Goal: Information Seeking & Learning: Learn about a topic

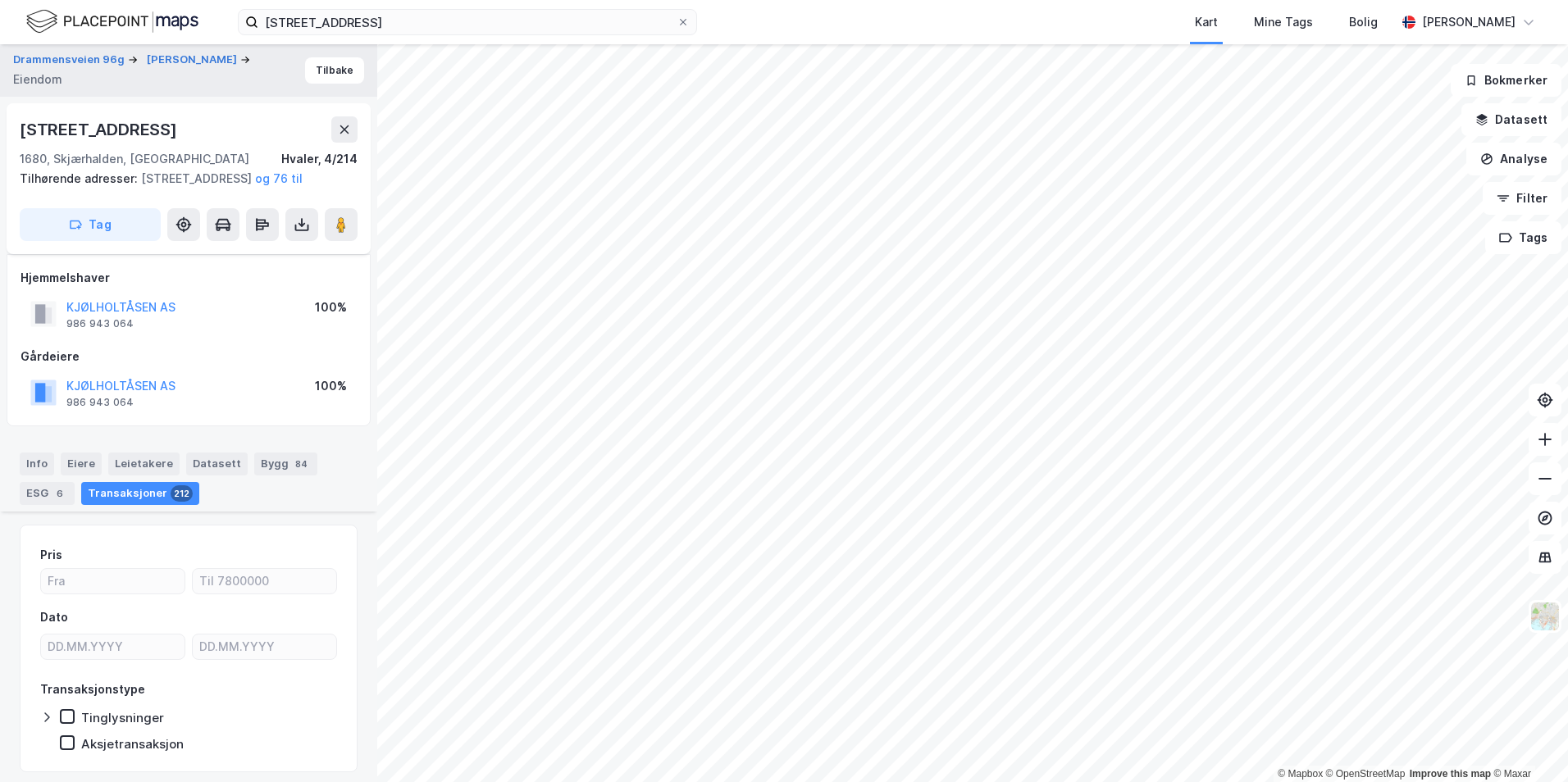
scroll to position [6094, 0]
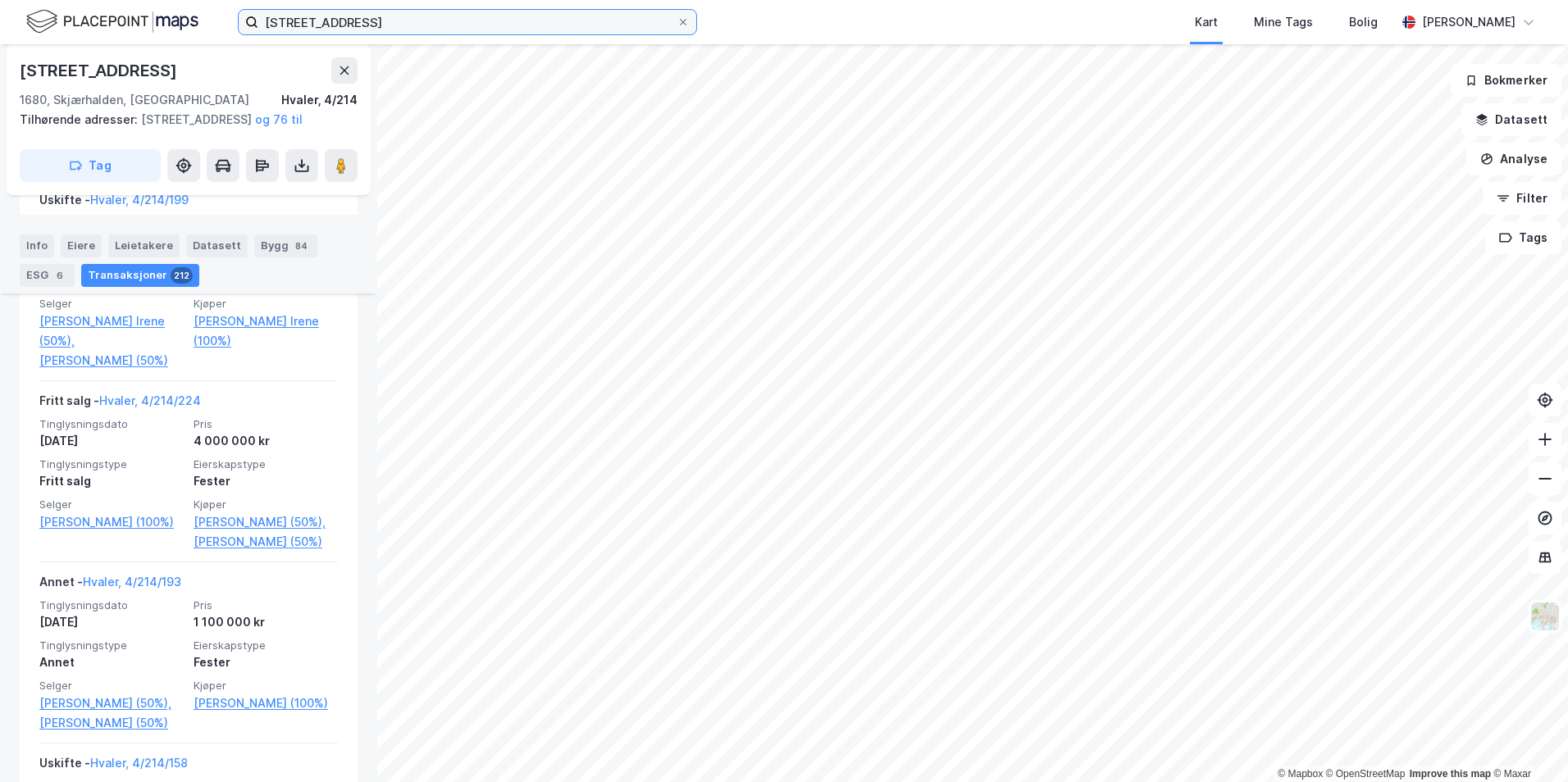
click at [341, 28] on input "[STREET_ADDRESS]" at bounding box center [467, 22] width 418 height 25
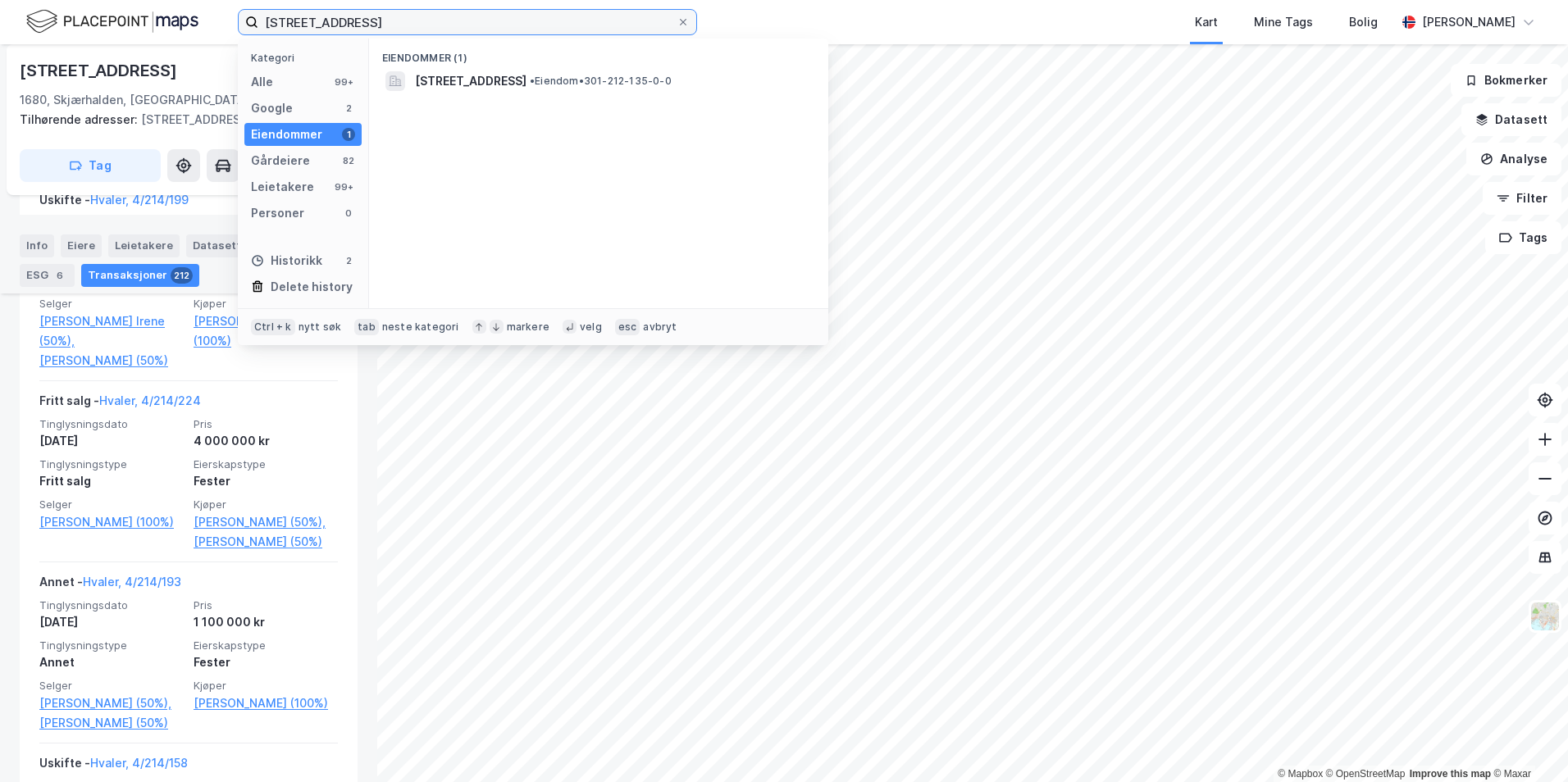
click at [341, 28] on input "[STREET_ADDRESS]" at bounding box center [467, 22] width 418 height 25
type input "[STREET_ADDRESS]"
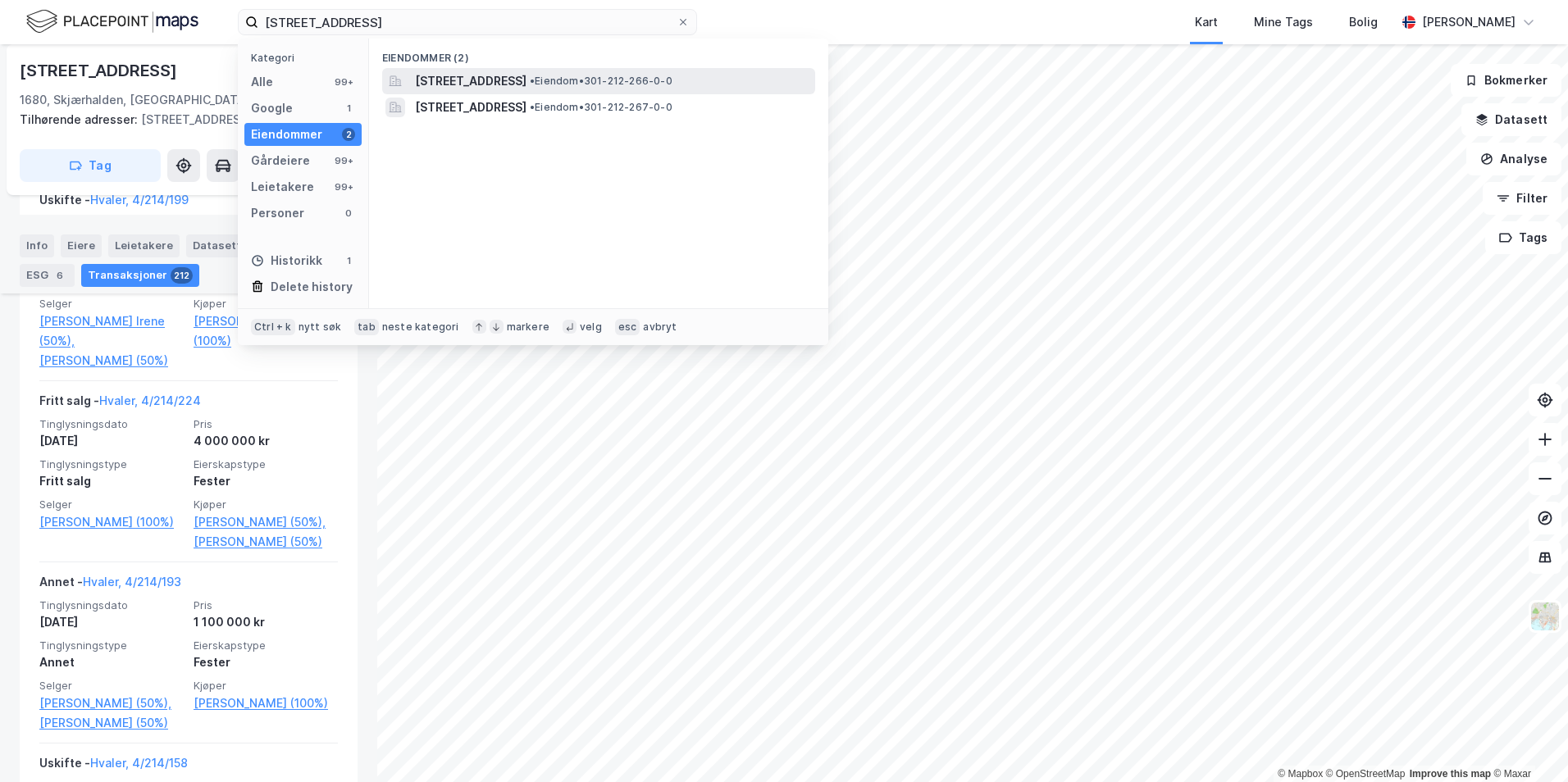
click at [456, 77] on span "[STREET_ADDRESS]" at bounding box center [471, 81] width 112 height 19
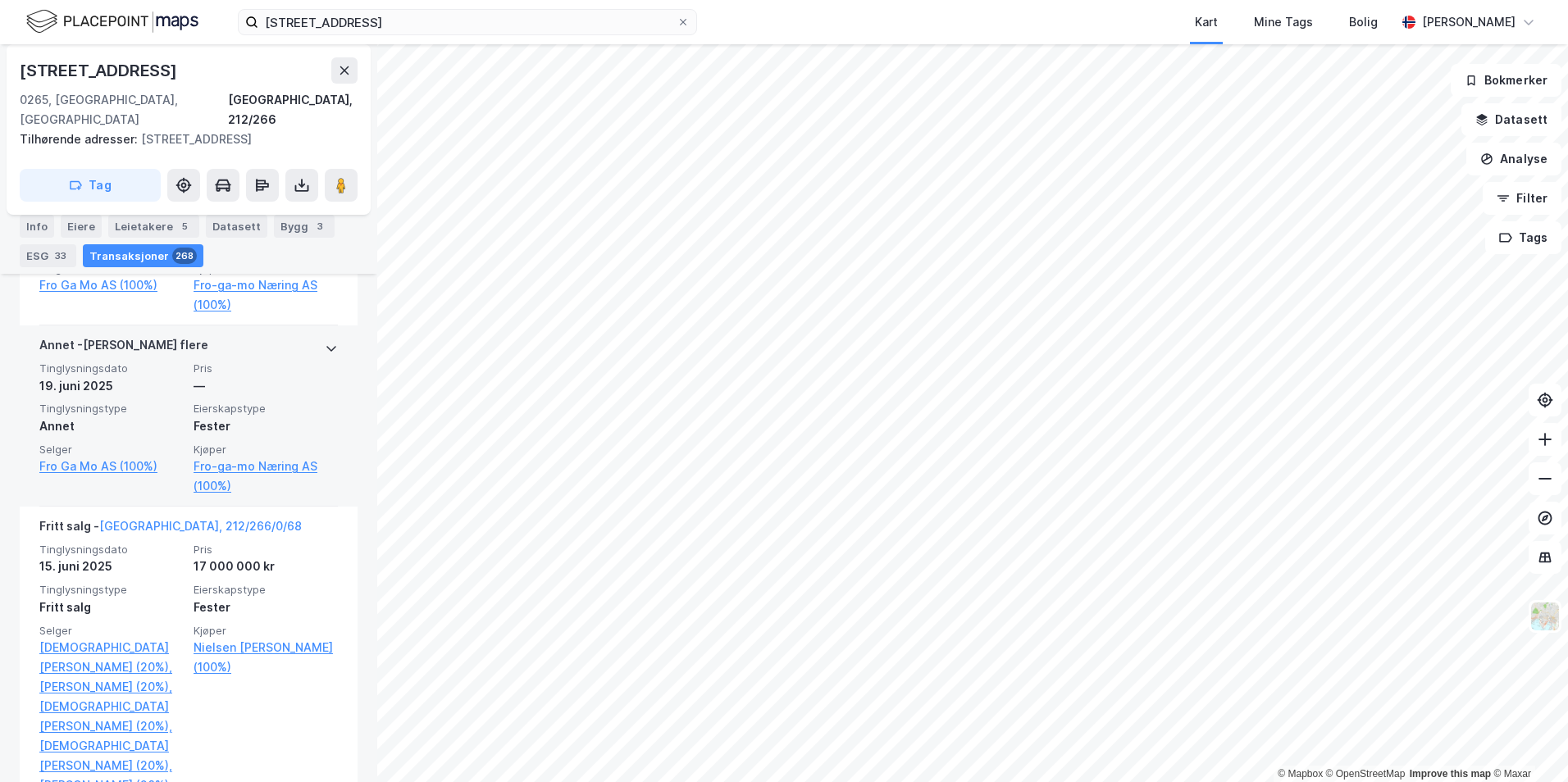
scroll to position [1122, 0]
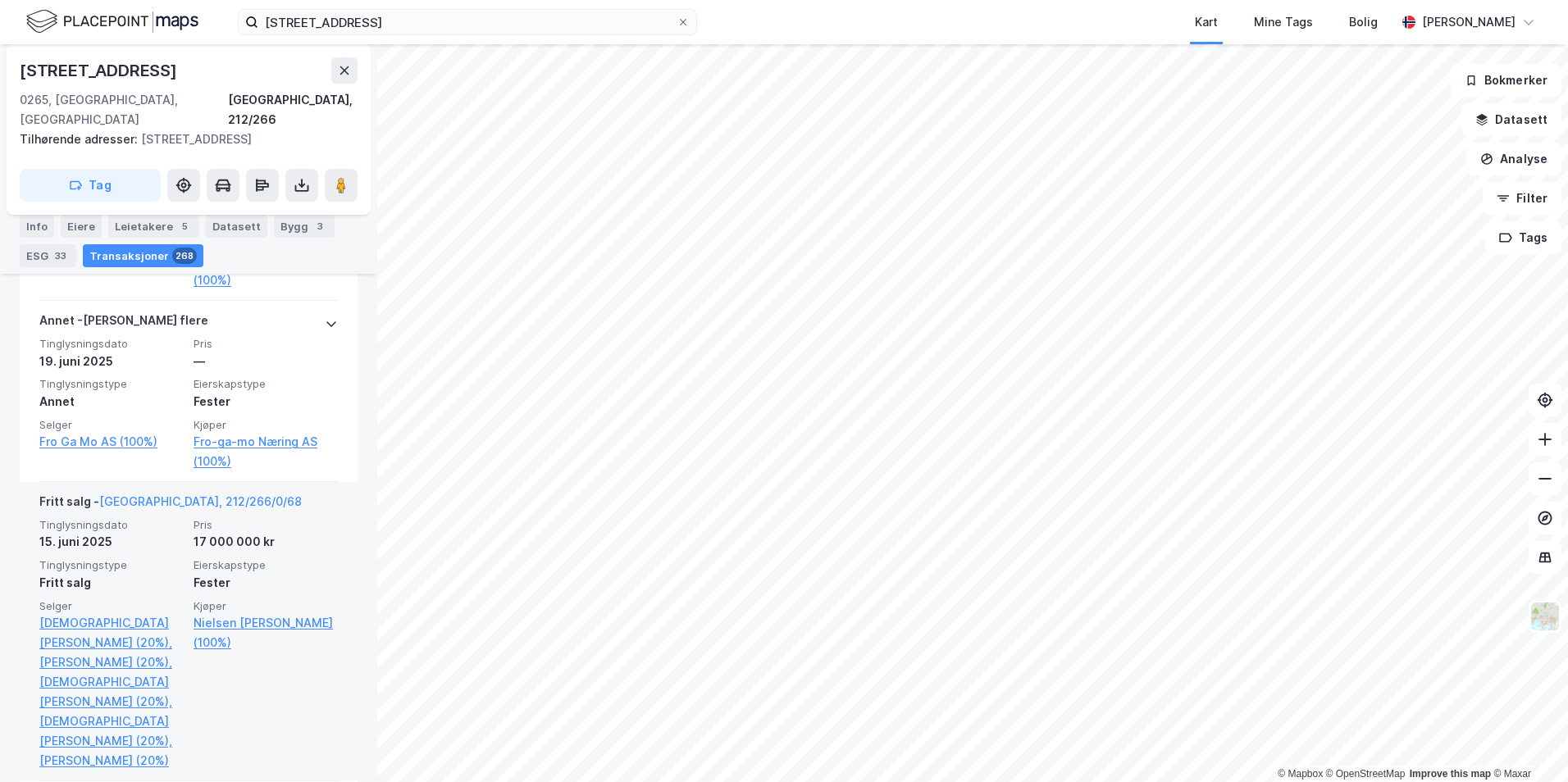
click at [194, 559] on span "Eierskapstype" at bounding box center [266, 566] width 144 height 14
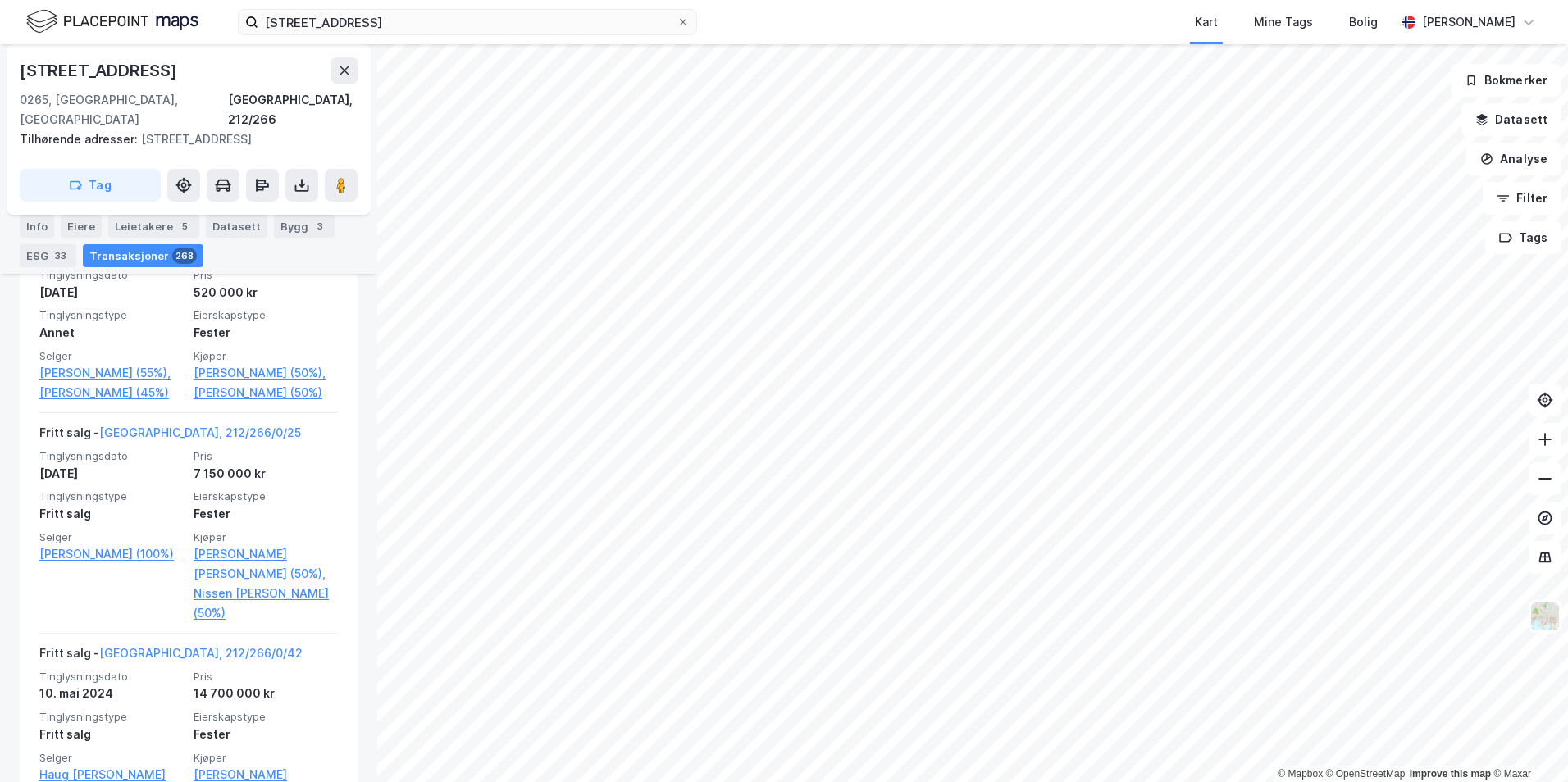
scroll to position [2844, 0]
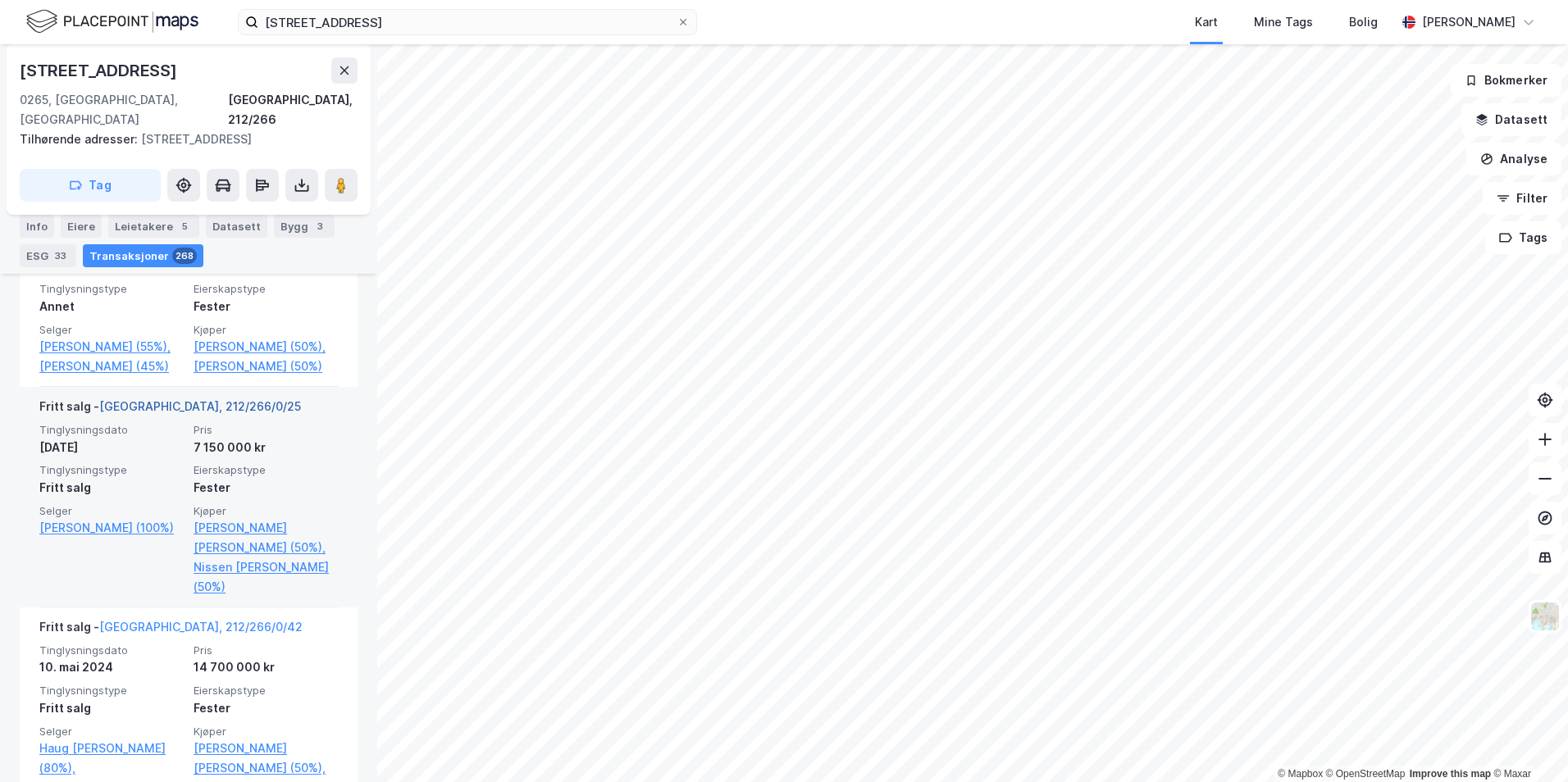
click at [141, 399] on link "[GEOGRAPHIC_DATA], 212/266/0/25" at bounding box center [200, 406] width 201 height 14
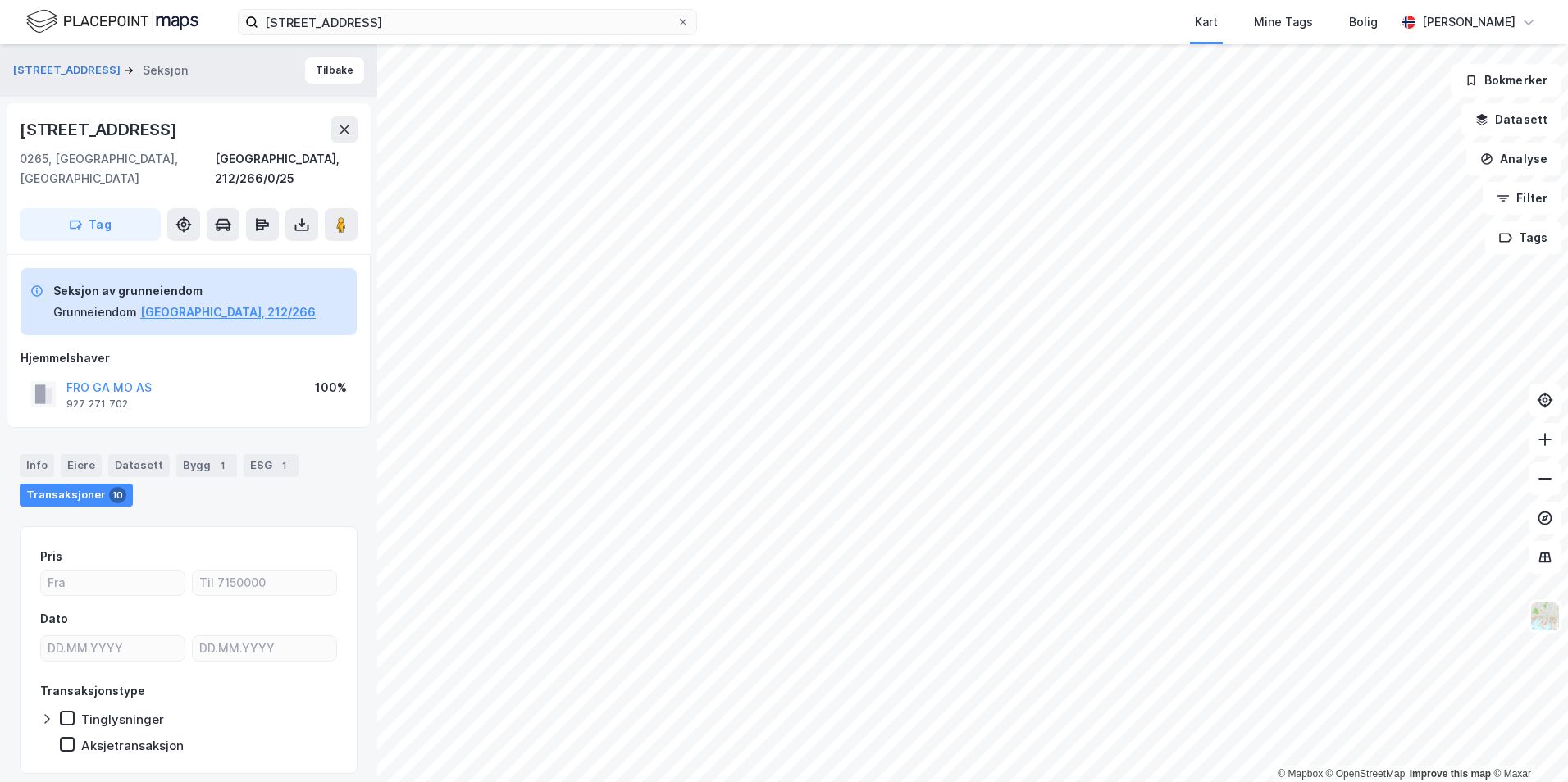
drag, startPoint x: 223, startPoint y: 468, endPoint x: 199, endPoint y: 458, distance: 26.0
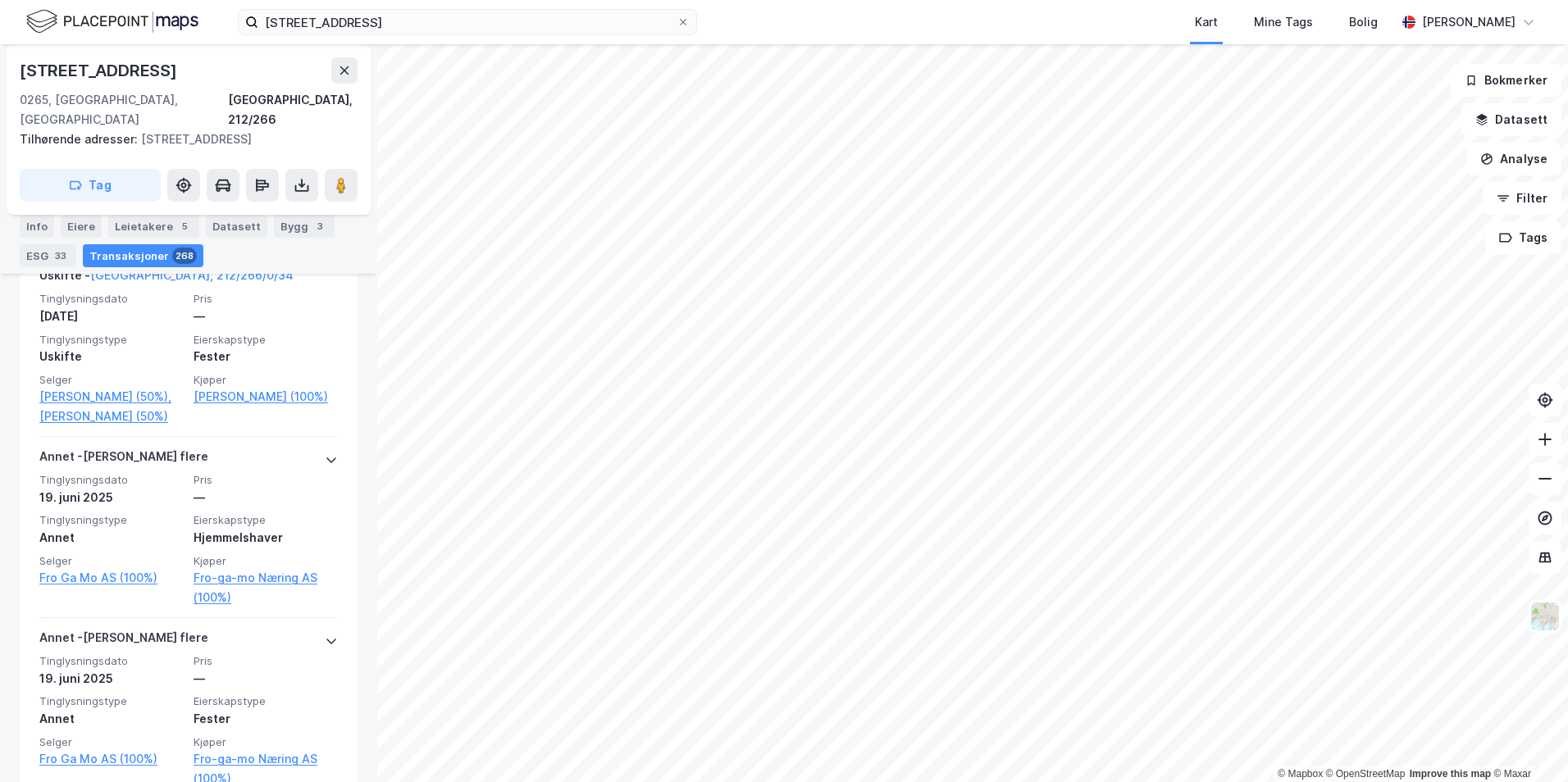
scroll to position [1040, 0]
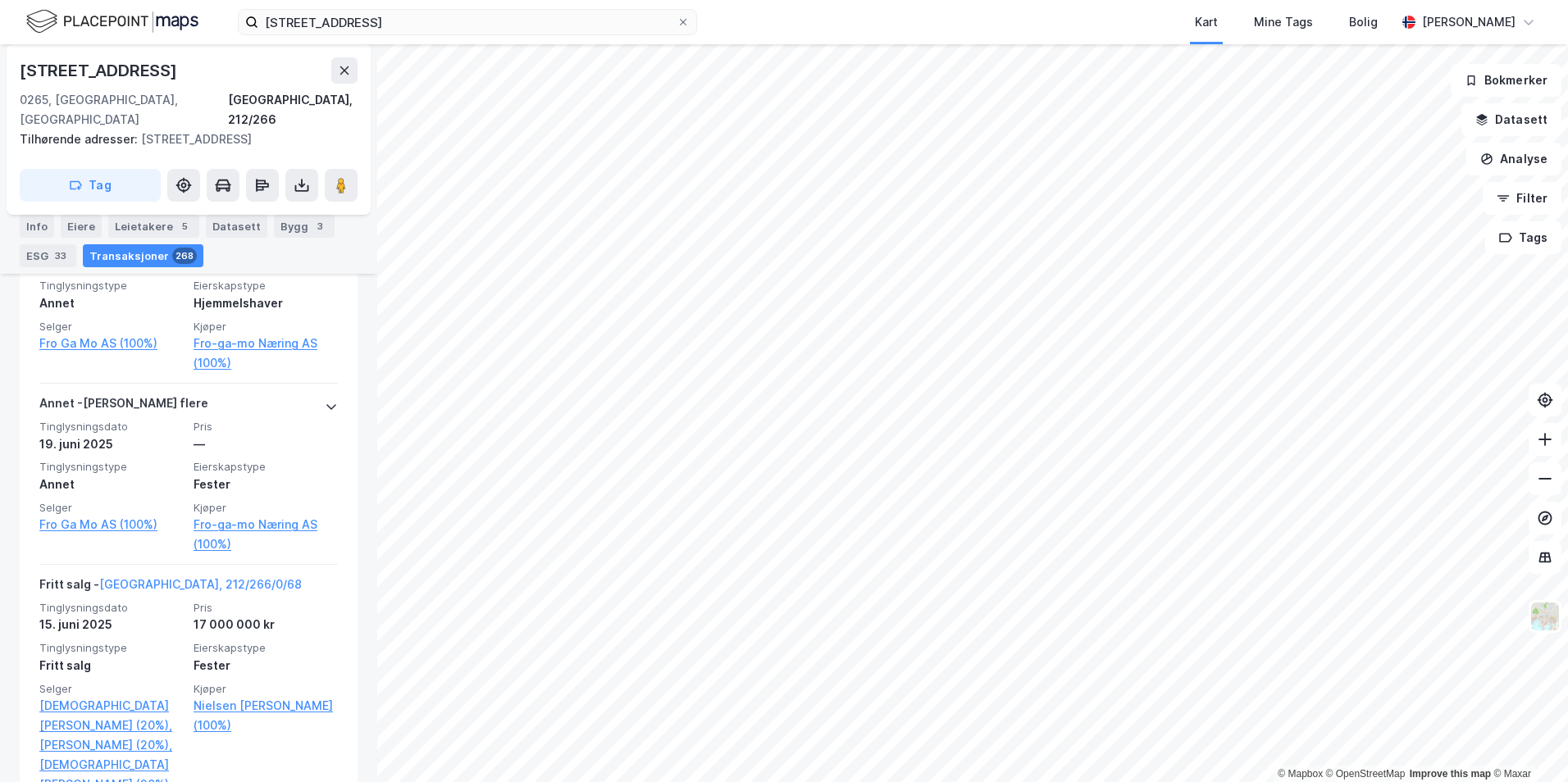
click at [123, 615] on div "15. juni 2025" at bounding box center [112, 625] width 144 height 19
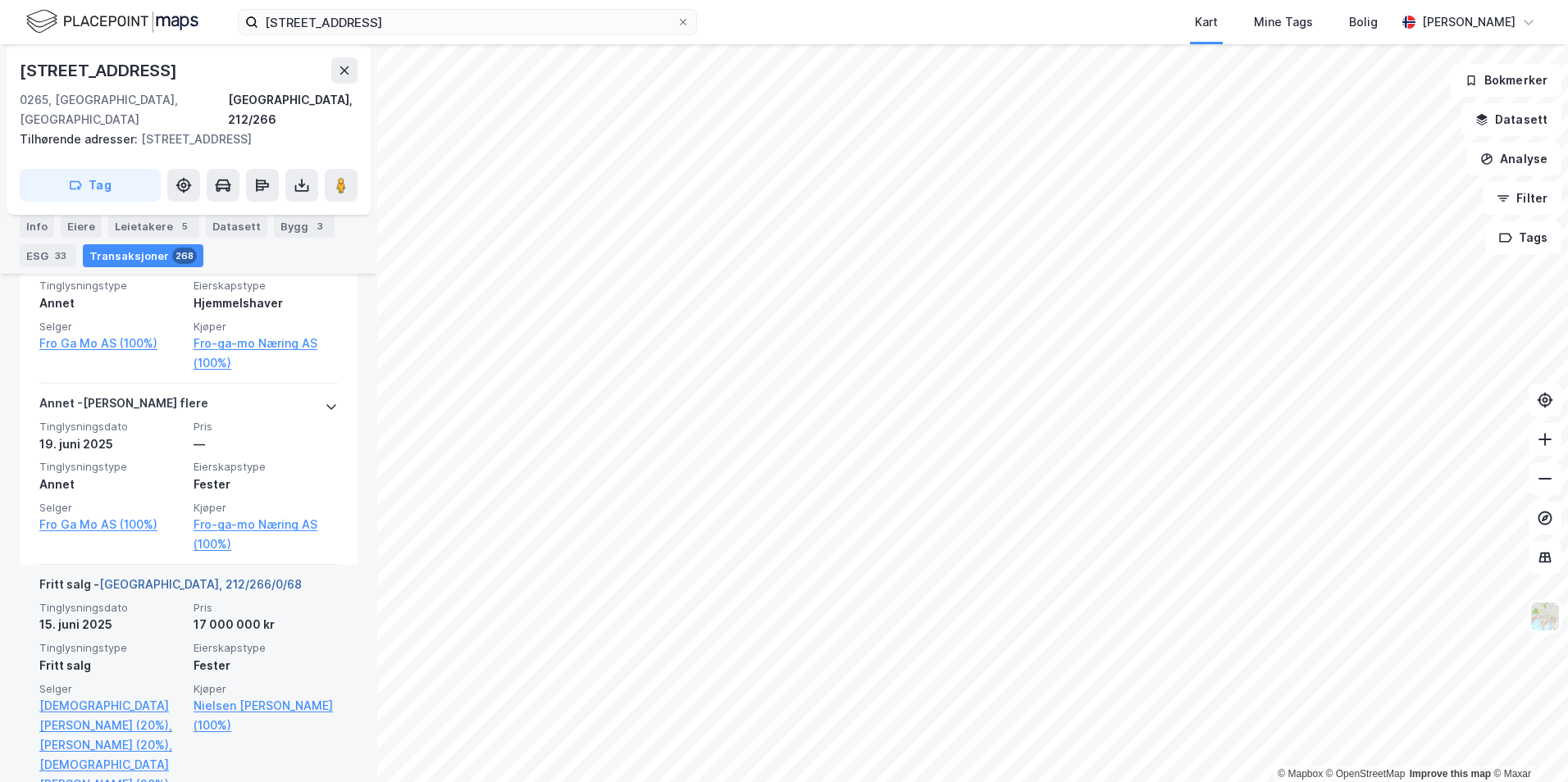
click at [158, 577] on link "[GEOGRAPHIC_DATA], 212/266/0/68" at bounding box center [201, 584] width 202 height 14
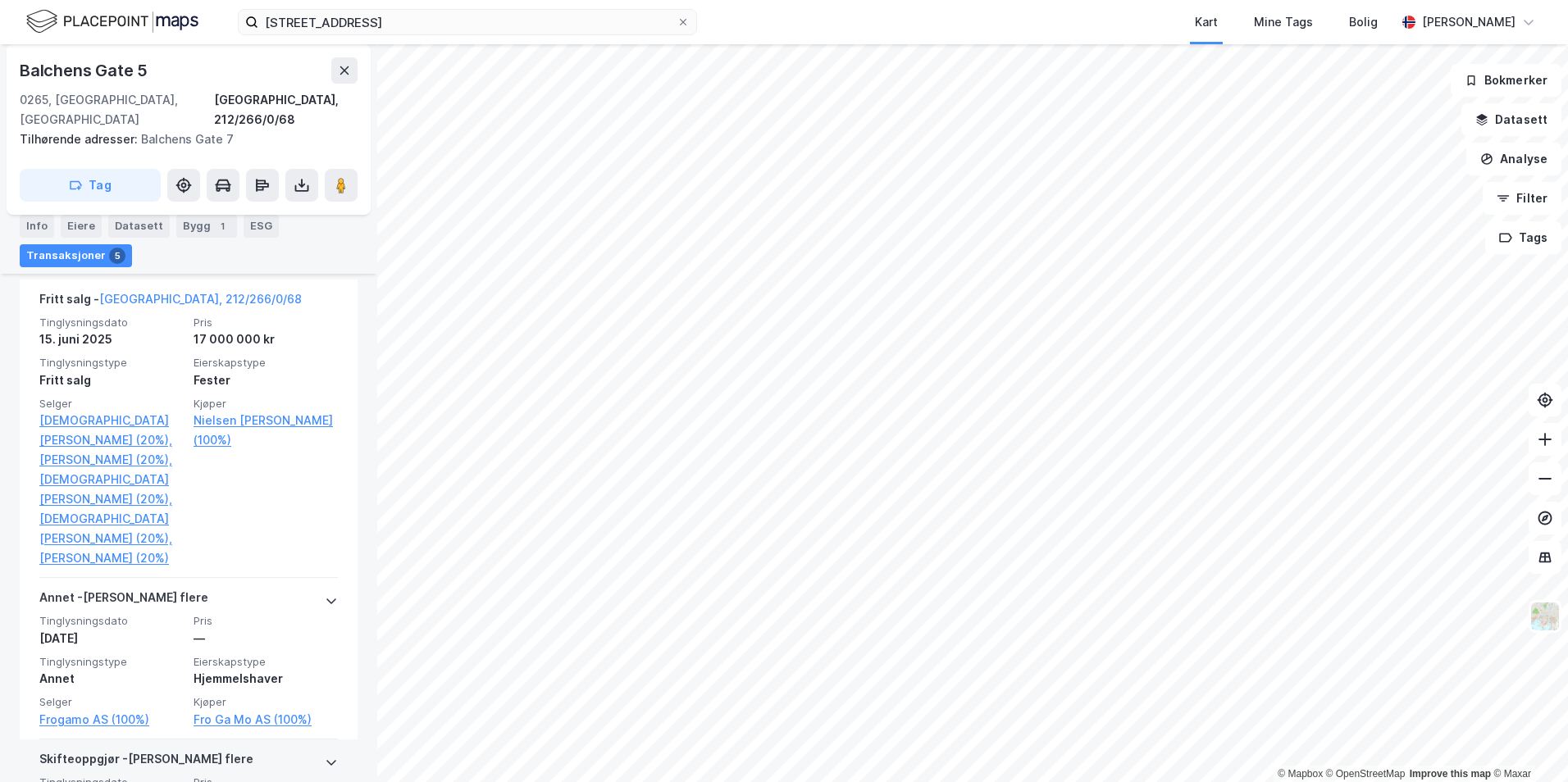
scroll to position [461, 0]
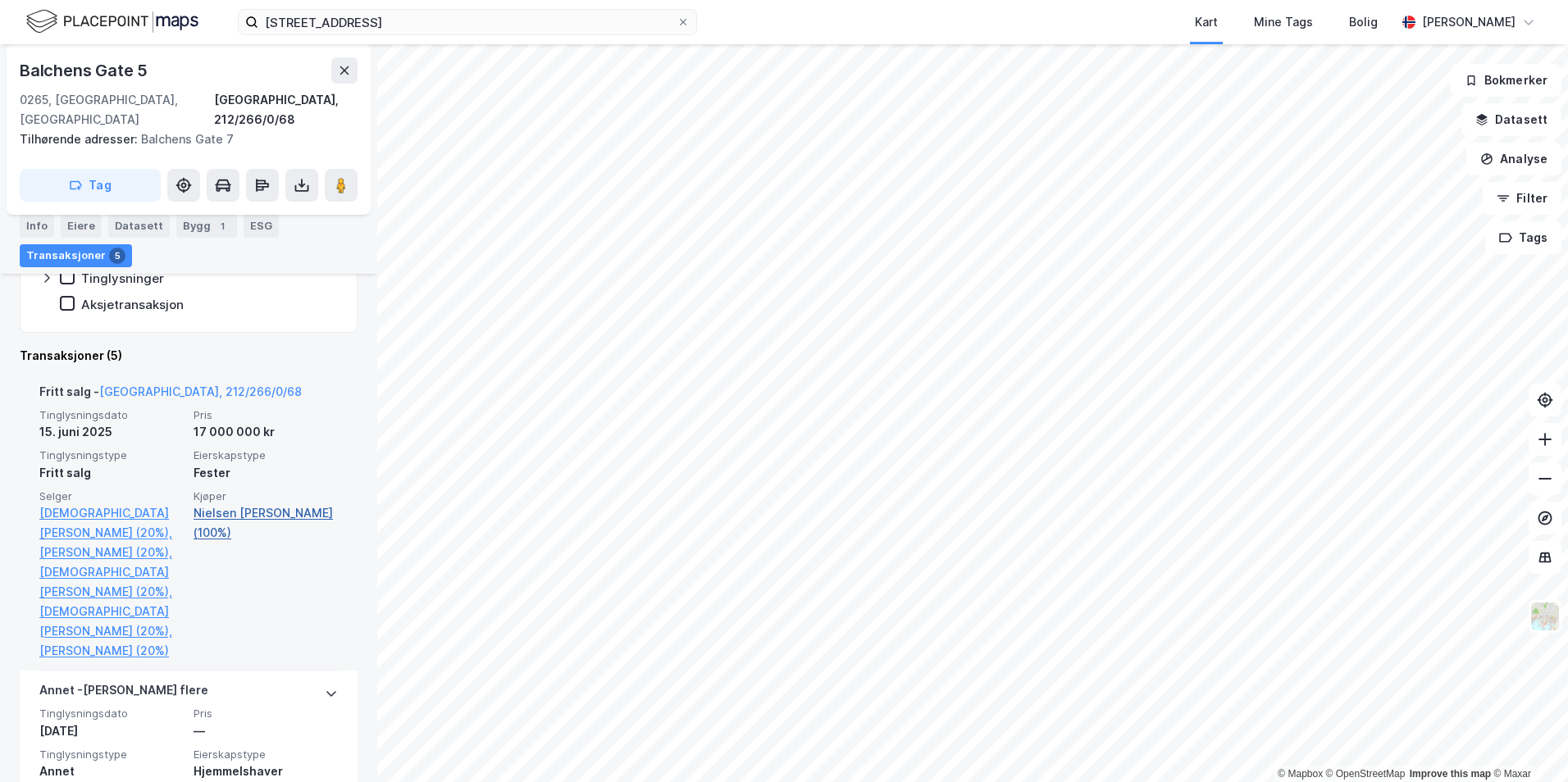
click at [261, 503] on link "Nielsen [PERSON_NAME] (100%)" at bounding box center [266, 523] width 144 height 40
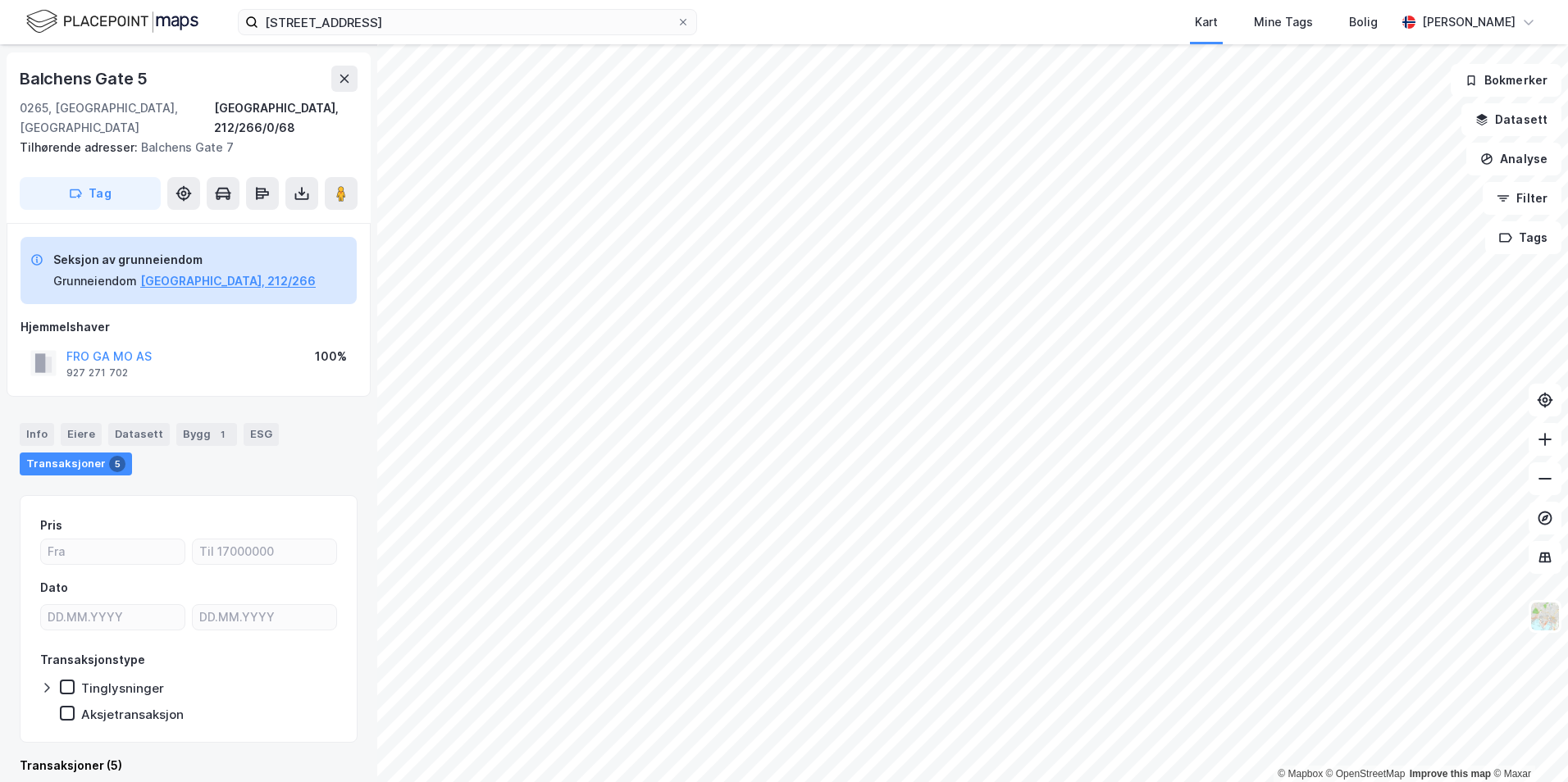
scroll to position [133, 0]
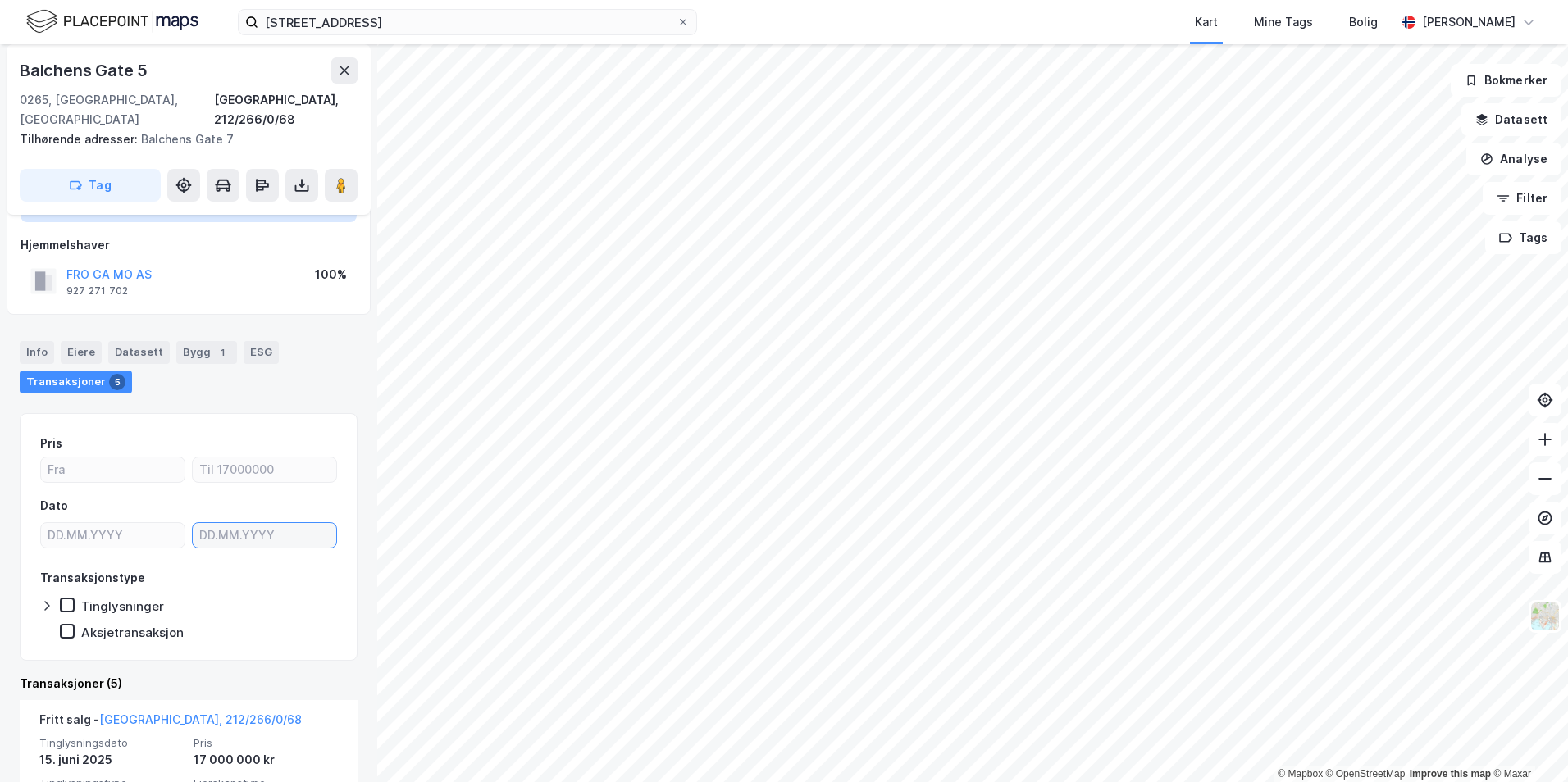
type input "DD.MM.YYYY"
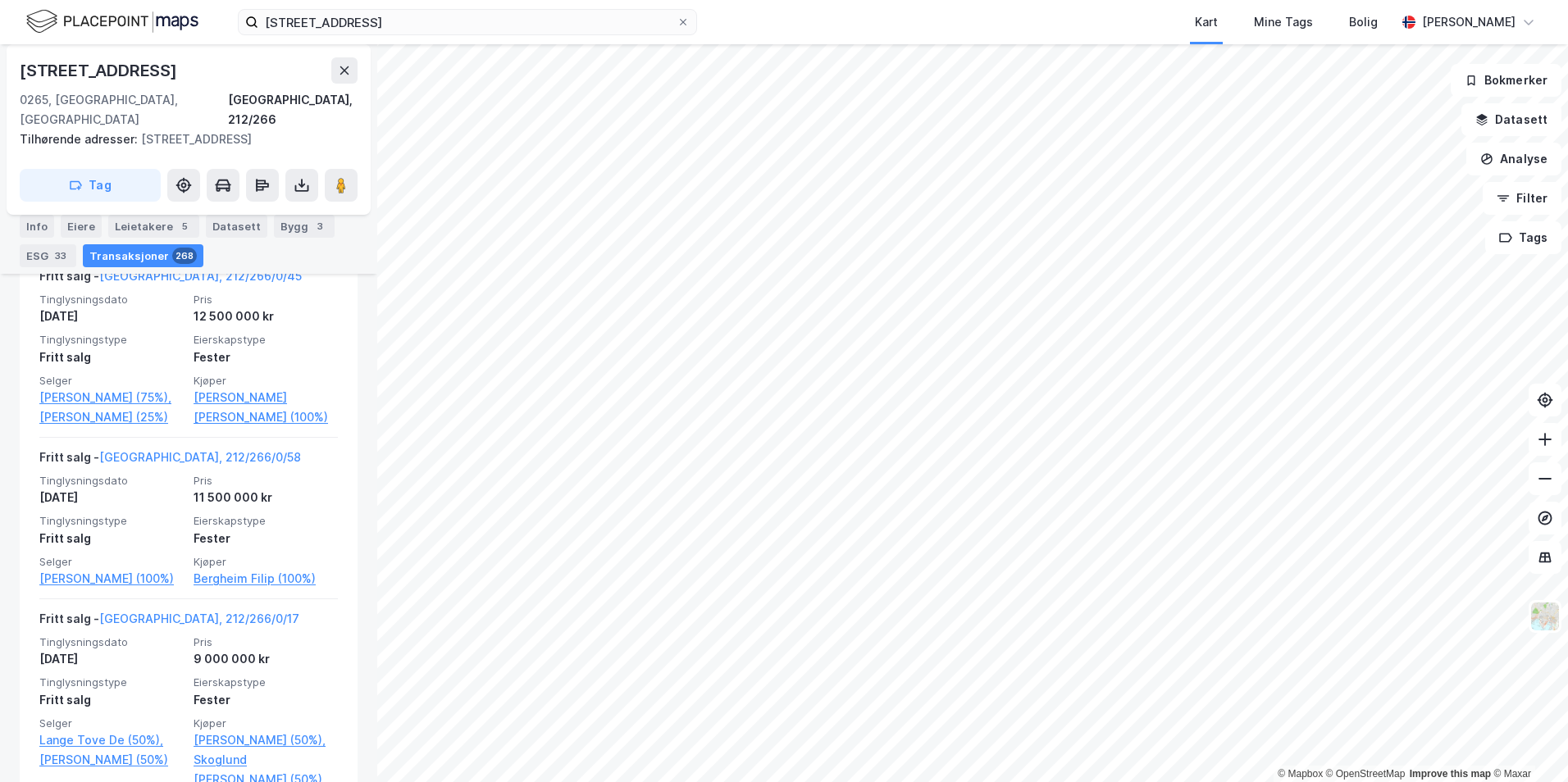
scroll to position [6369, 0]
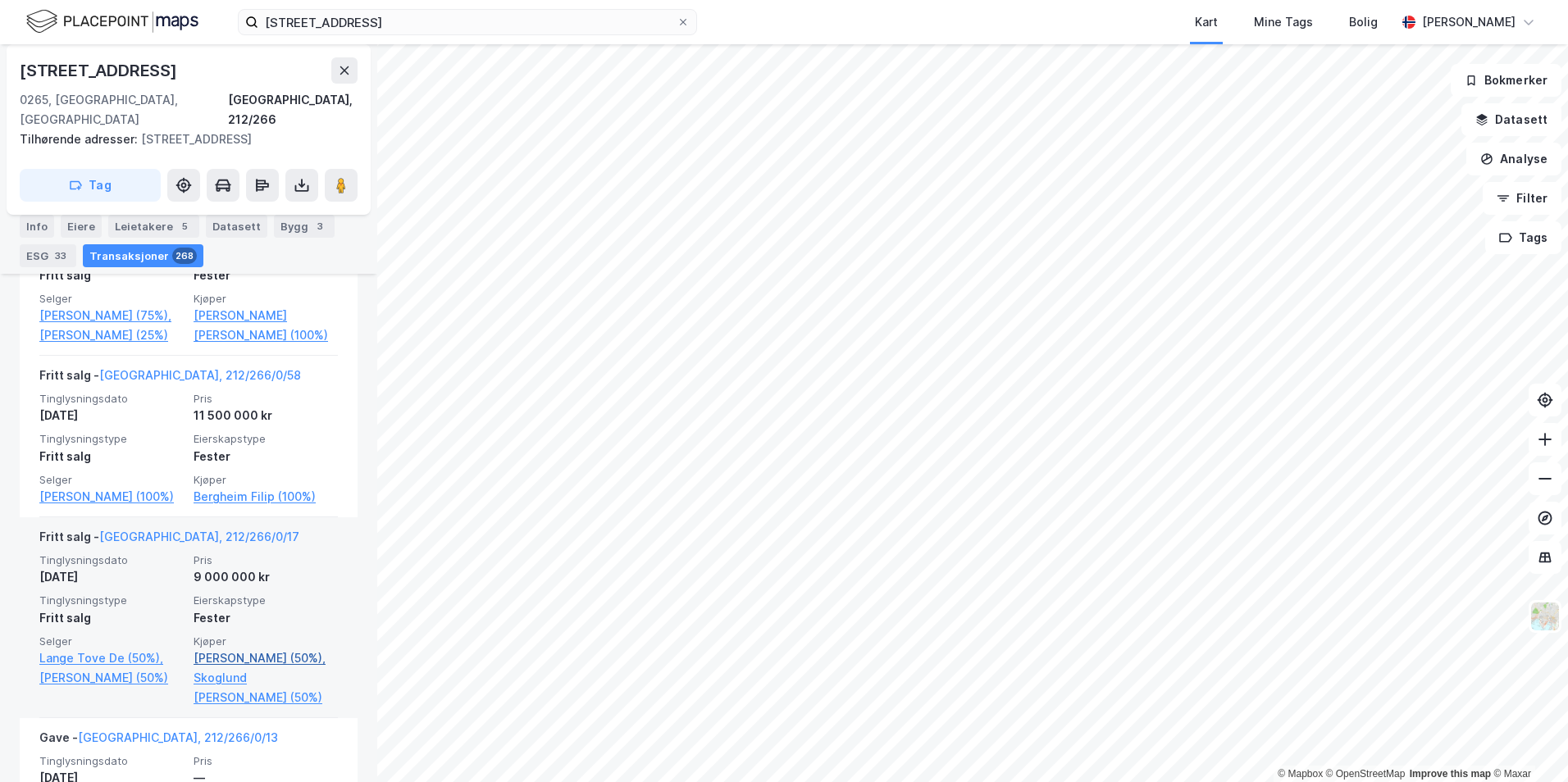
click at [282, 648] on link "[PERSON_NAME] (50%)," at bounding box center [266, 658] width 144 height 19
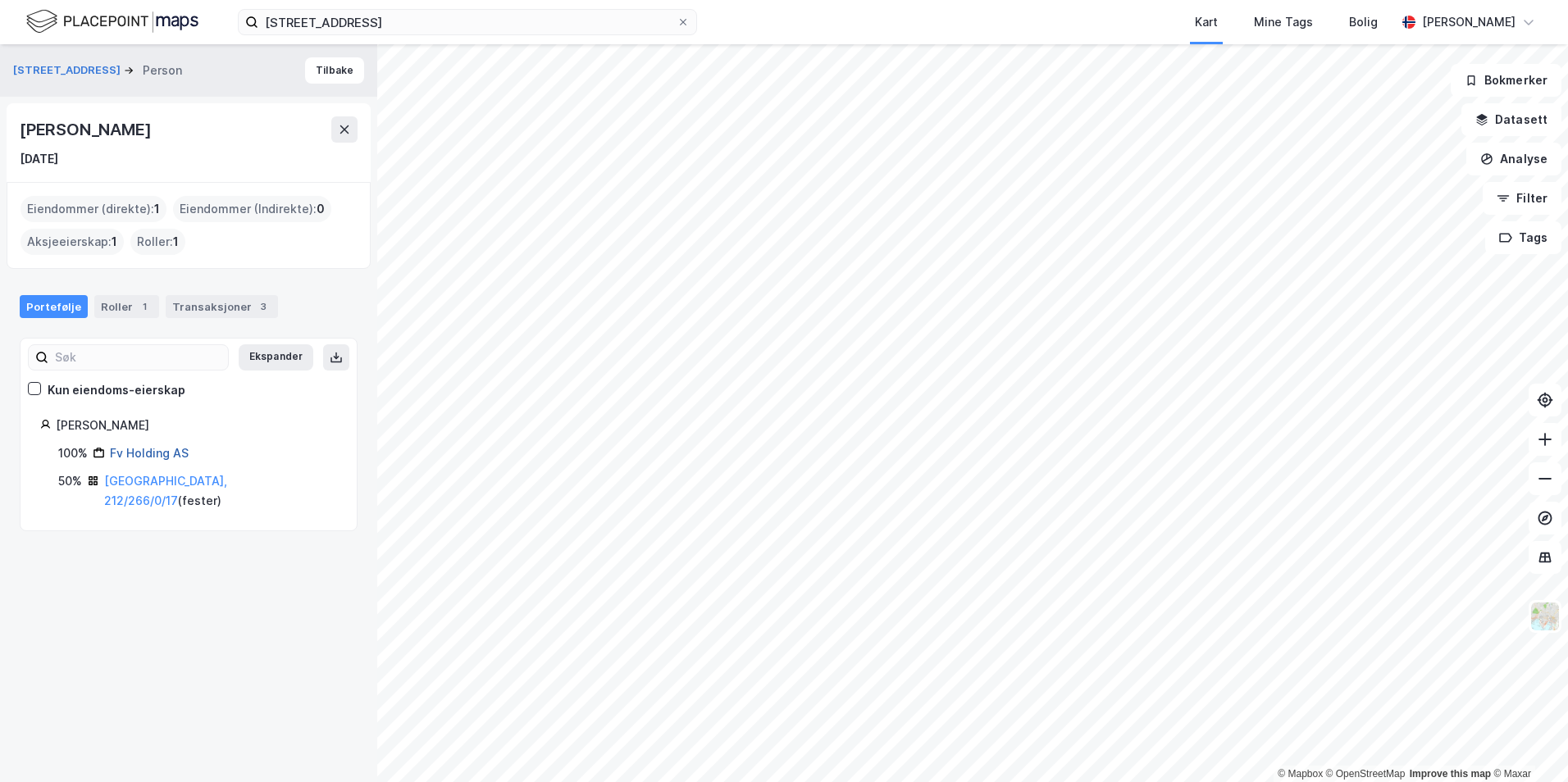
click at [158, 449] on link "Fv Holding AS" at bounding box center [149, 453] width 78 height 14
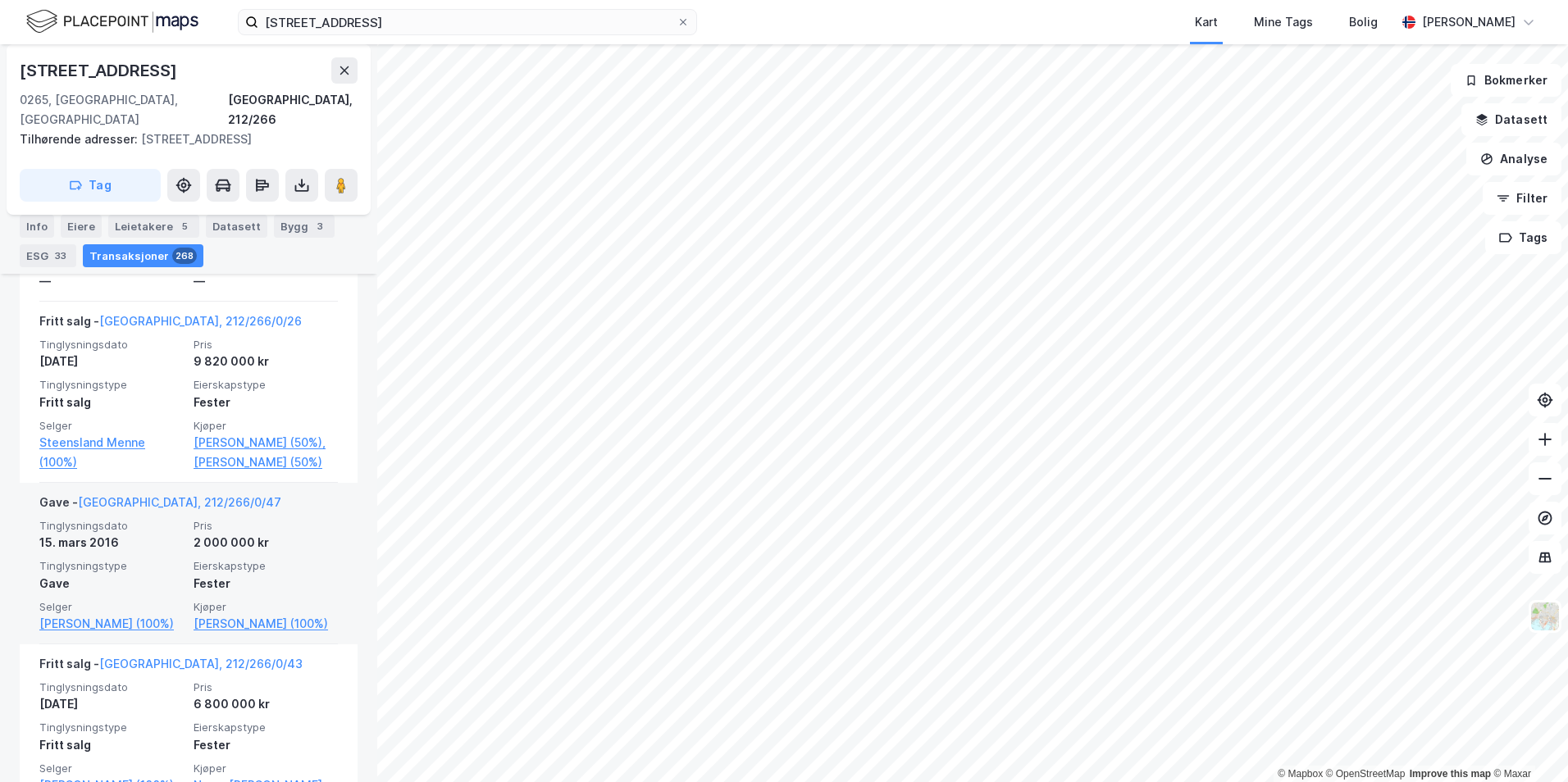
scroll to position [14567, 0]
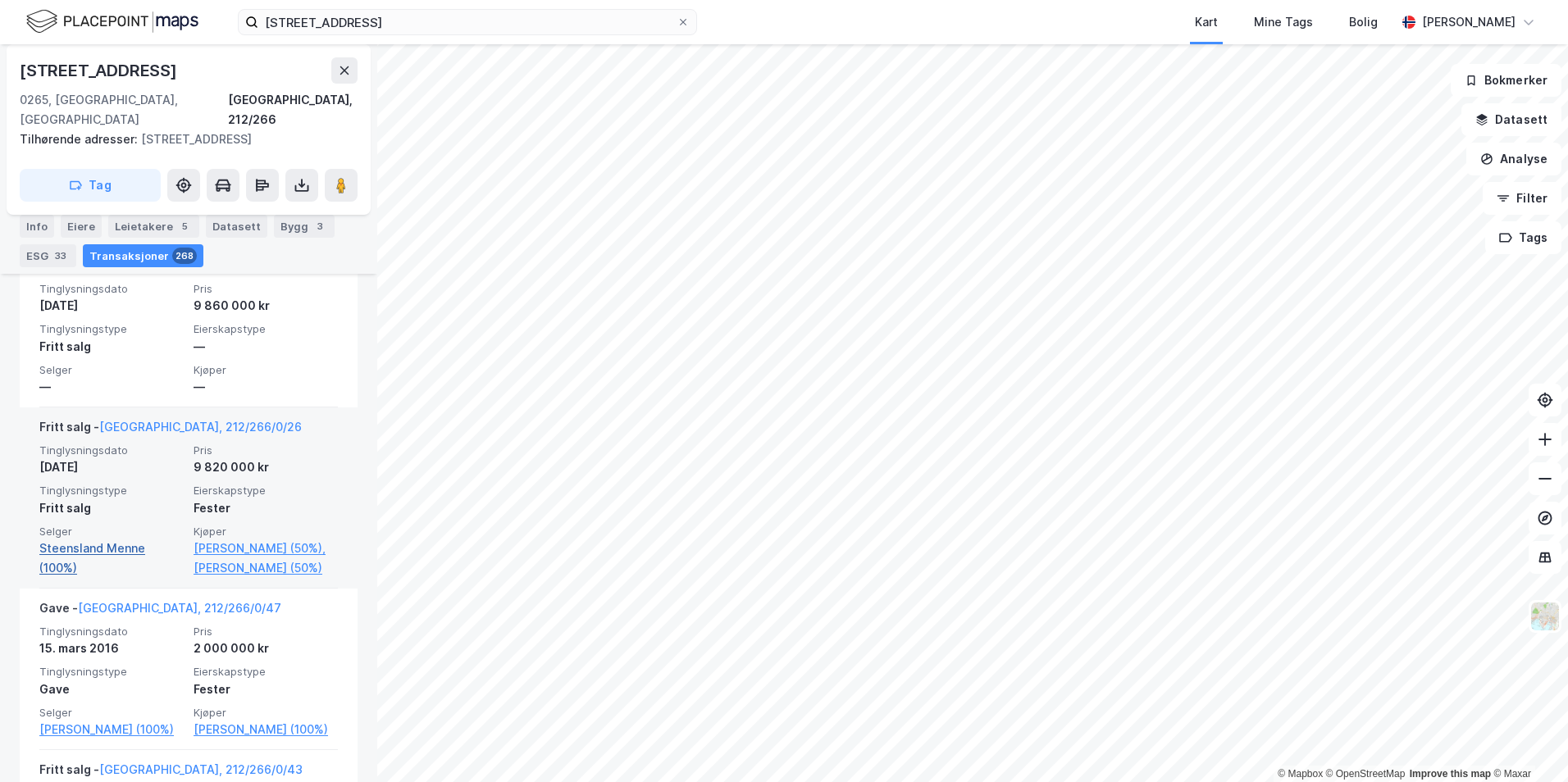
click at [101, 538] on link "Steensland Menne (100%)" at bounding box center [112, 558] width 144 height 40
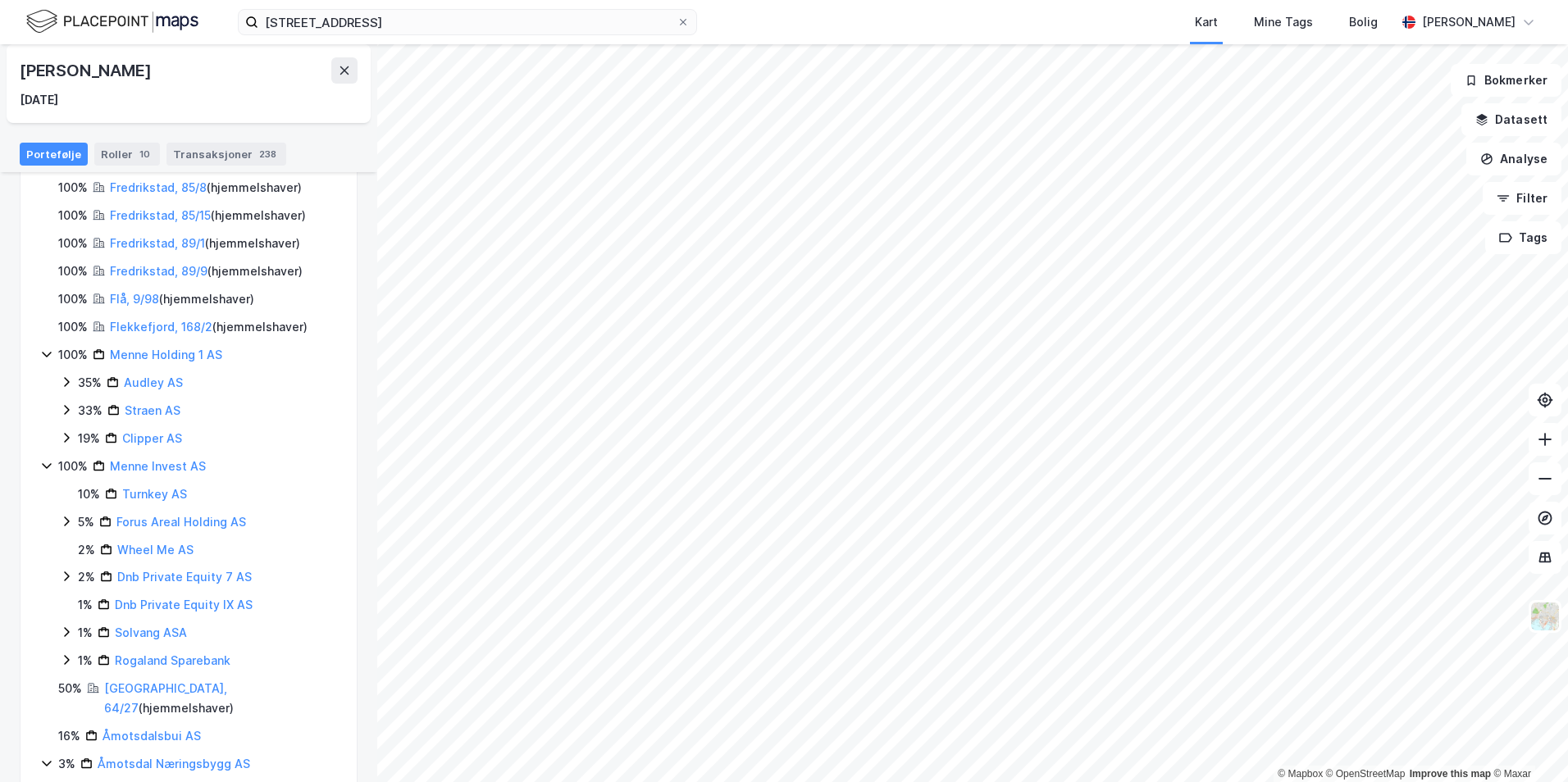
scroll to position [418, 0]
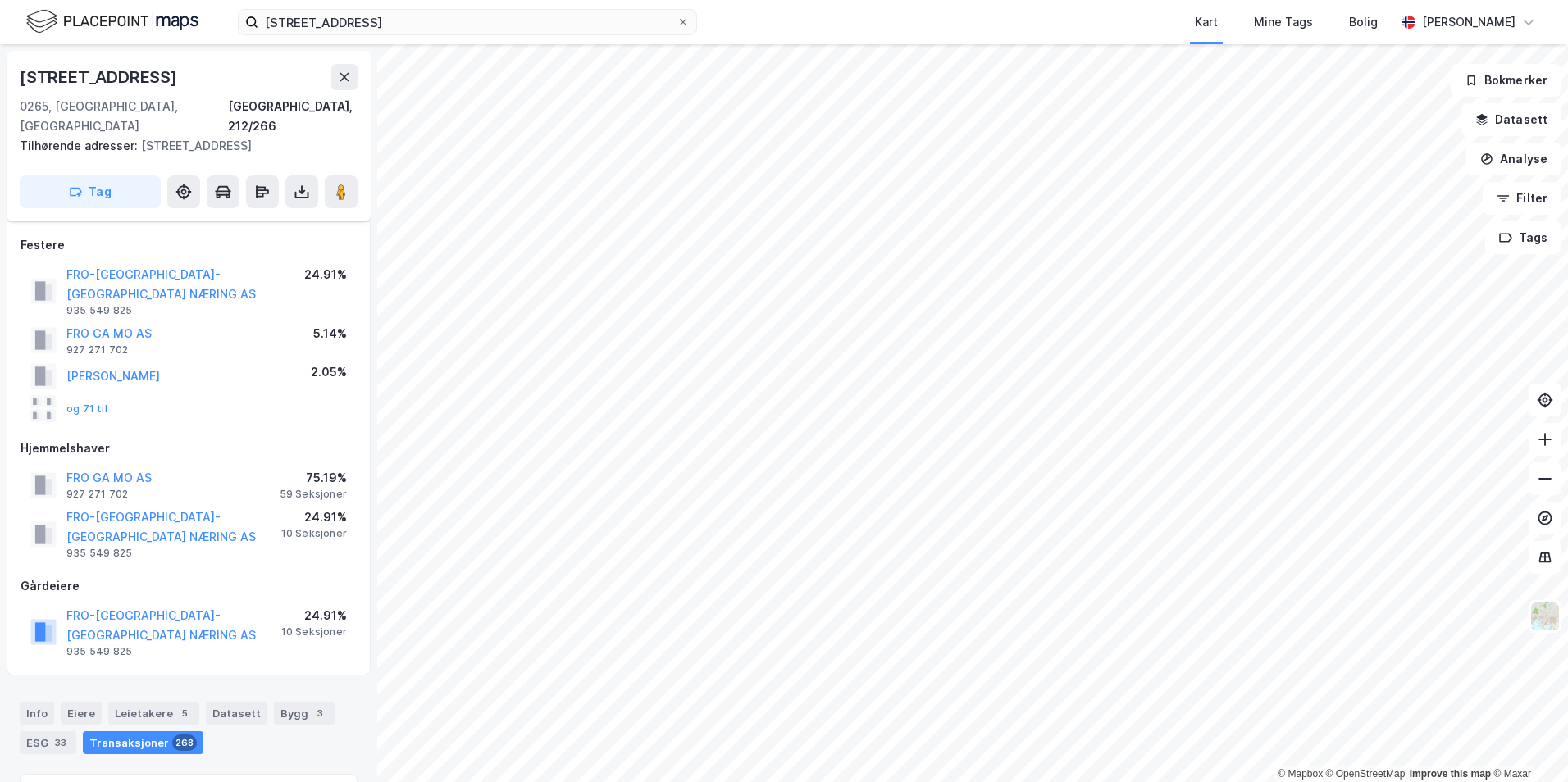
scroll to position [220, 0]
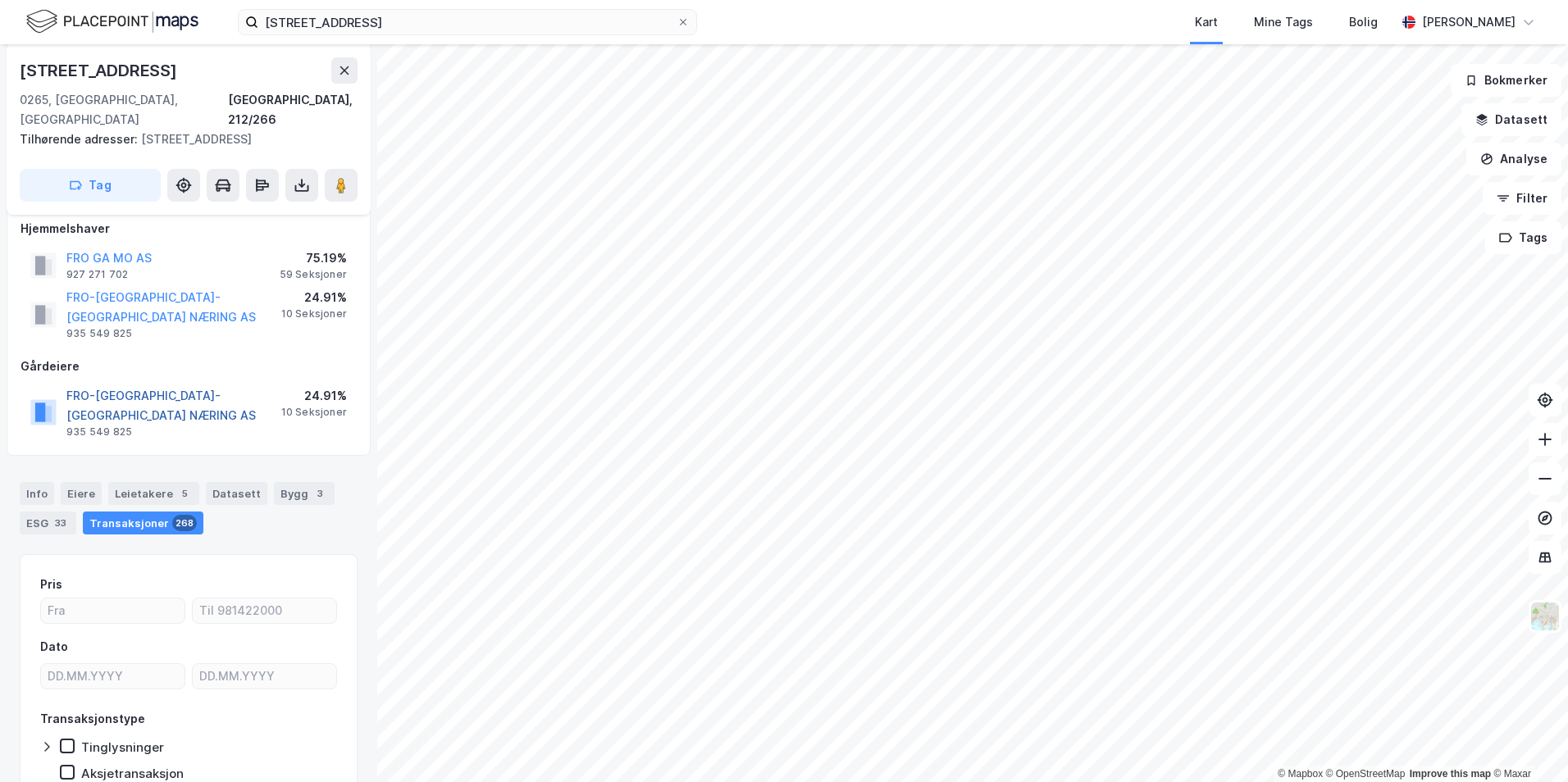
click at [0, 0] on button "FRO-[GEOGRAPHIC_DATA]-[GEOGRAPHIC_DATA] NÆRING AS" at bounding box center [0, 0] width 0 height 0
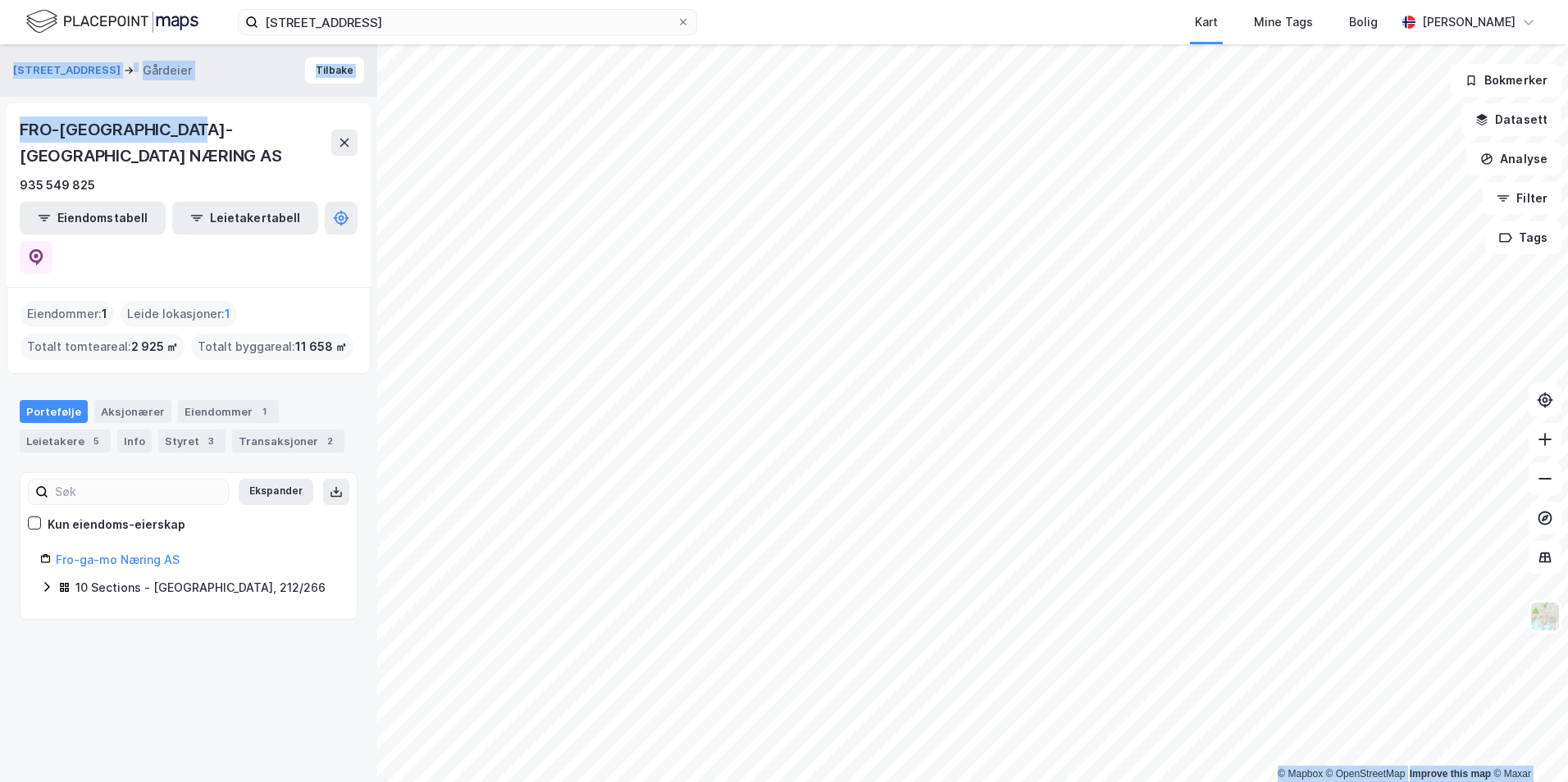
drag, startPoint x: 222, startPoint y: 126, endPoint x: -4, endPoint y: 130, distance: 226.0
click at [0, 130] on html "[STREET_ADDRESS] Kart Mine Tags Bolig [PERSON_NAME] © Mapbox © OpenStreetMap Im…" at bounding box center [784, 391] width 1568 height 782
drag, startPoint x: -4, startPoint y: 130, endPoint x: 195, endPoint y: 126, distance: 199.0
click at [192, 126] on div "FRO-[GEOGRAPHIC_DATA]-[GEOGRAPHIC_DATA] NÆRING AS" at bounding box center [175, 143] width 311 height 53
drag, startPoint x: 243, startPoint y: 130, endPoint x: 18, endPoint y: 134, distance: 225.0
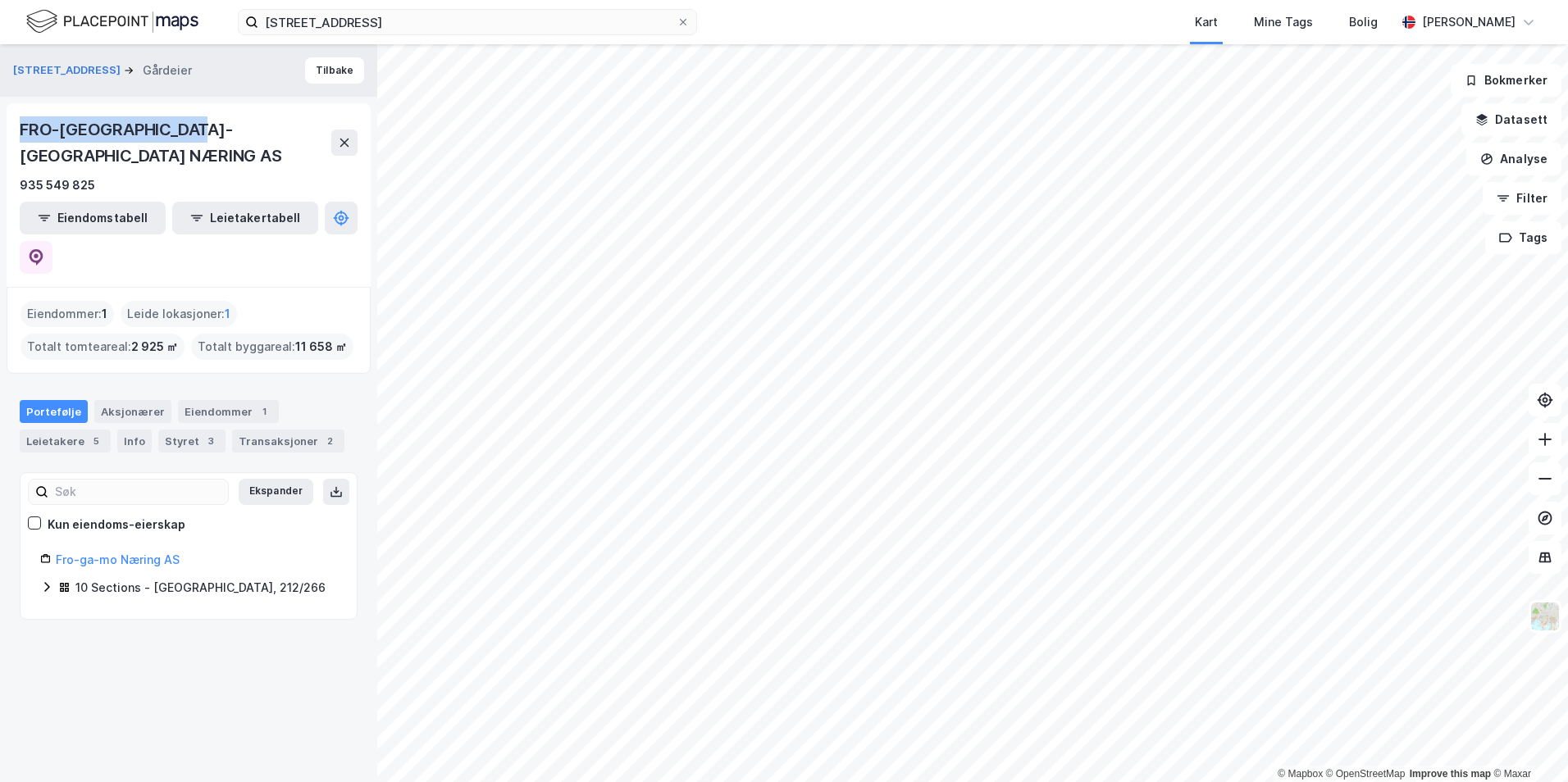
click at [18, 134] on div "FRO-[GEOGRAPHIC_DATA]-[GEOGRAPHIC_DATA] NÆRING AS 935 549 825 Eiendomstabell Le…" at bounding box center [188, 194] width 364 height 184
copy div "FRO-[GEOGRAPHIC_DATA]-[GEOGRAPHIC_DATA] NÆRING AS"
